Goal: Check status: Check status

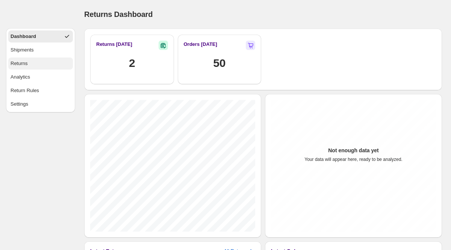
click at [17, 59] on button "Returns" at bounding box center [40, 64] width 65 height 12
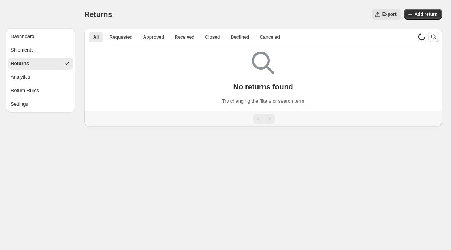
click at [432, 35] on icon "Search and filter results" at bounding box center [434, 37] width 8 height 8
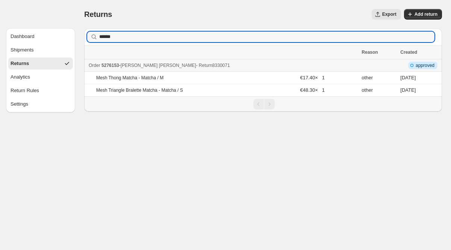
type input "******"
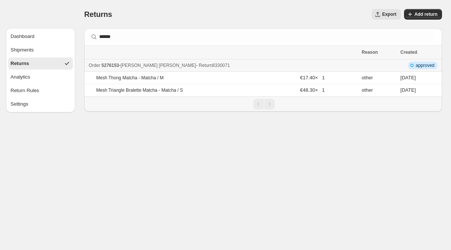
click at [115, 68] on span "5276153" at bounding box center [111, 65] width 18 height 5
